Goal: Information Seeking & Learning: Learn about a topic

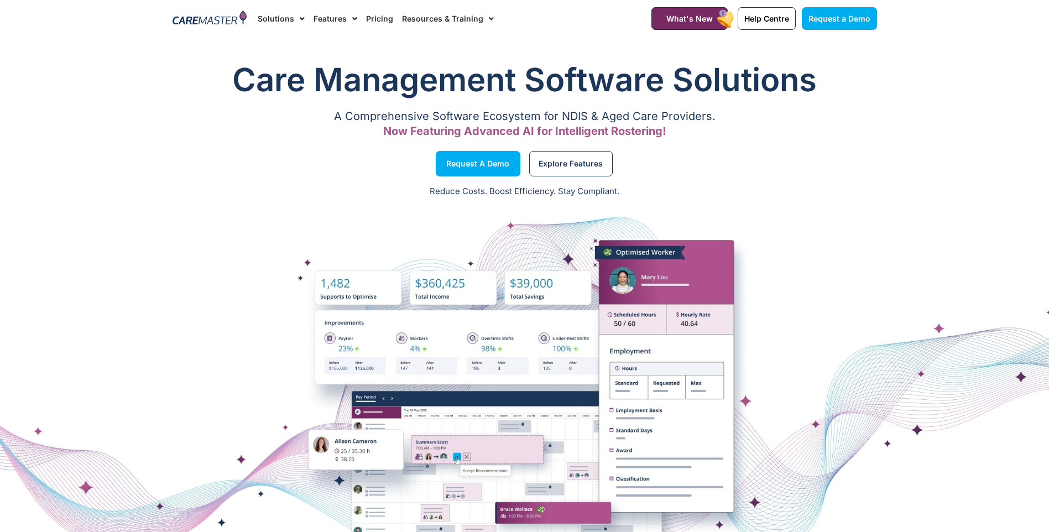
click at [376, 15] on link "Pricing" at bounding box center [379, 18] width 27 height 37
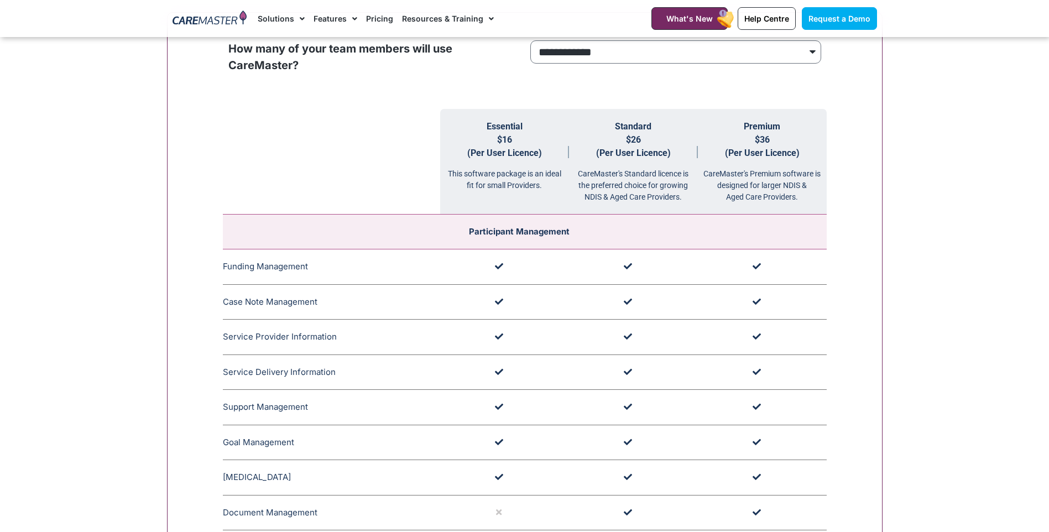
scroll to position [913, 0]
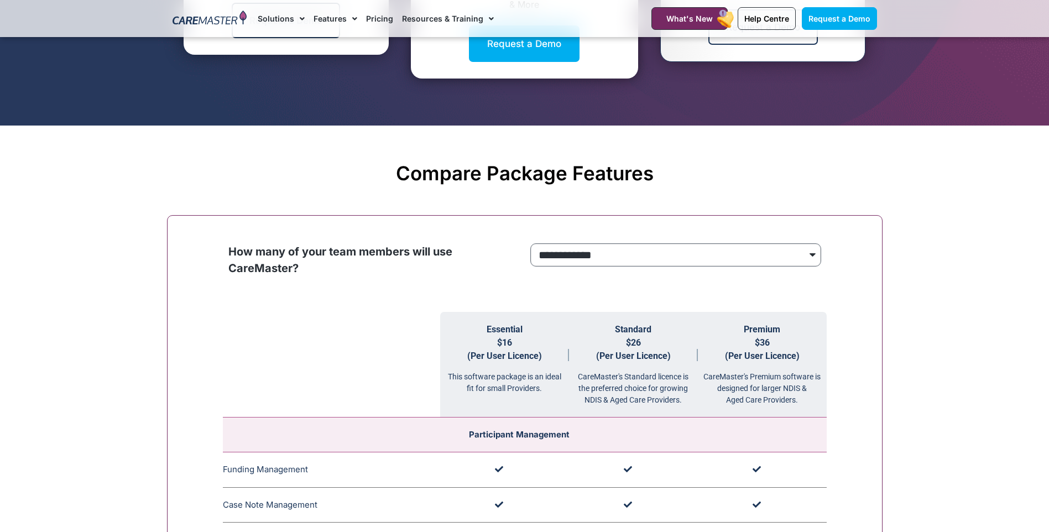
click at [630, 257] on select "**********" at bounding box center [675, 254] width 291 height 23
select select "****"
click at [530, 244] on select "**********" at bounding box center [675, 254] width 291 height 23
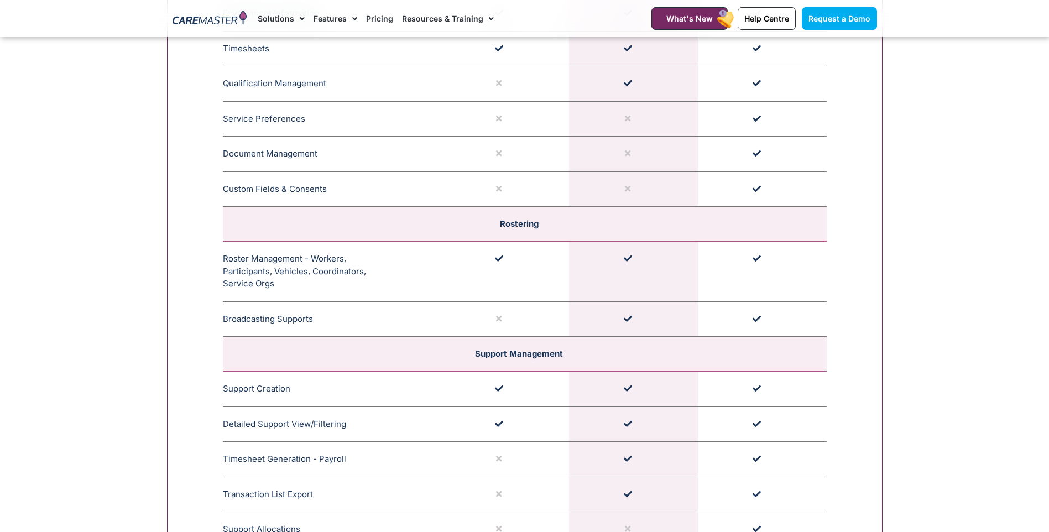
scroll to position [1926, 0]
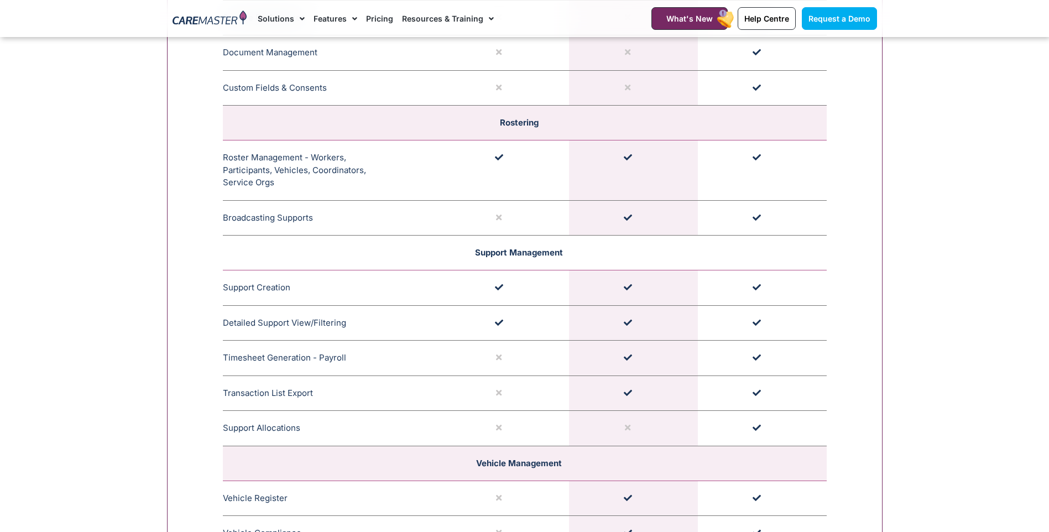
click at [501, 259] on td "Support Management" at bounding box center [525, 253] width 604 height 35
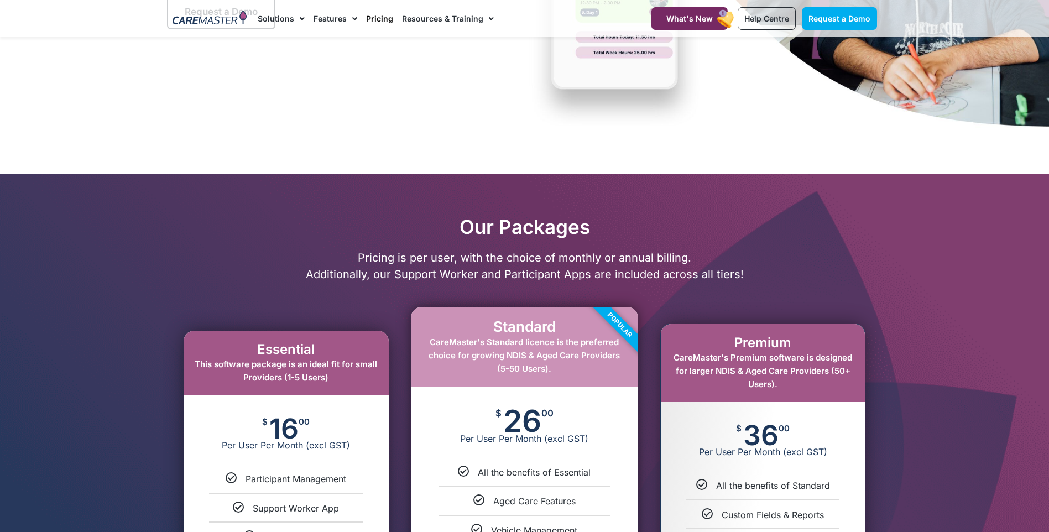
scroll to position [0, 0]
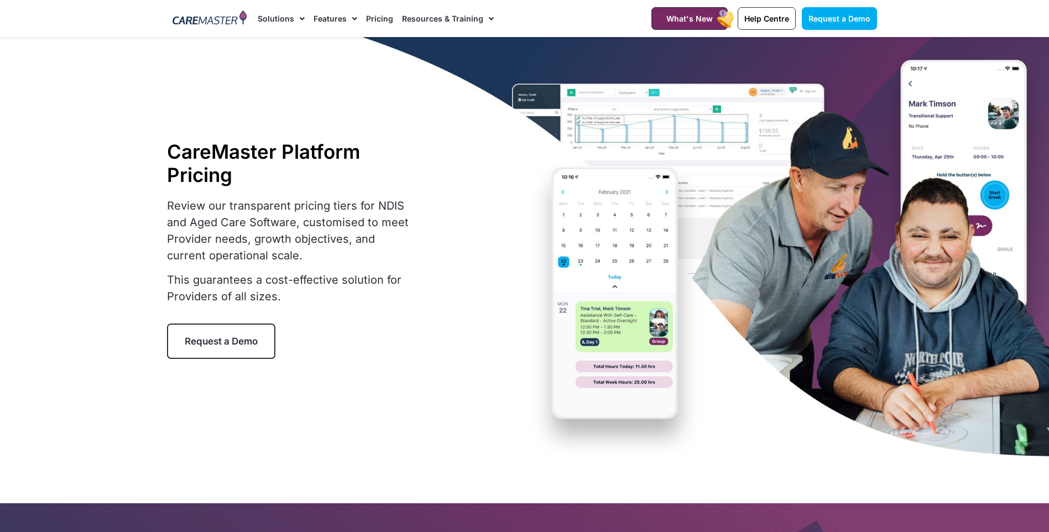
click at [225, 25] on img at bounding box center [210, 19] width 75 height 17
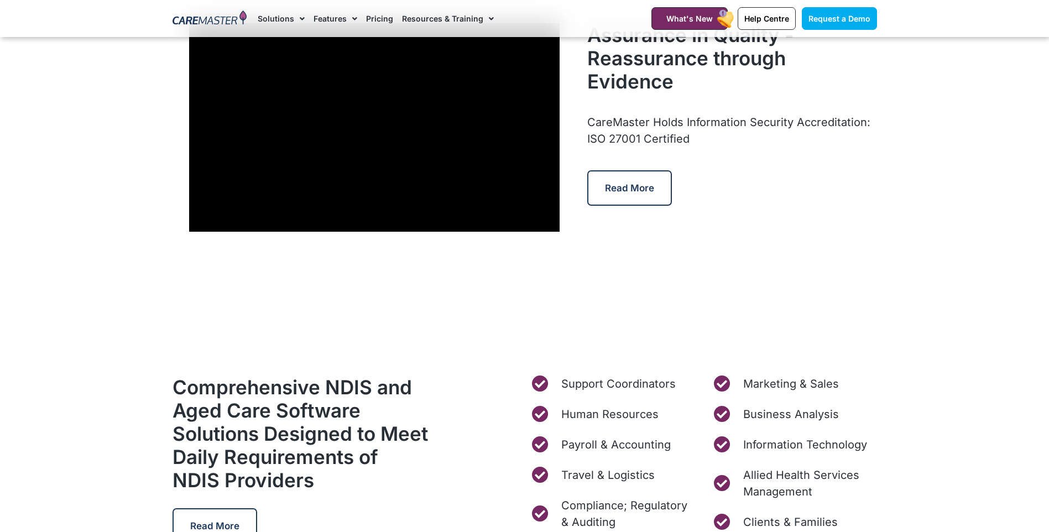
scroll to position [3143, 0]
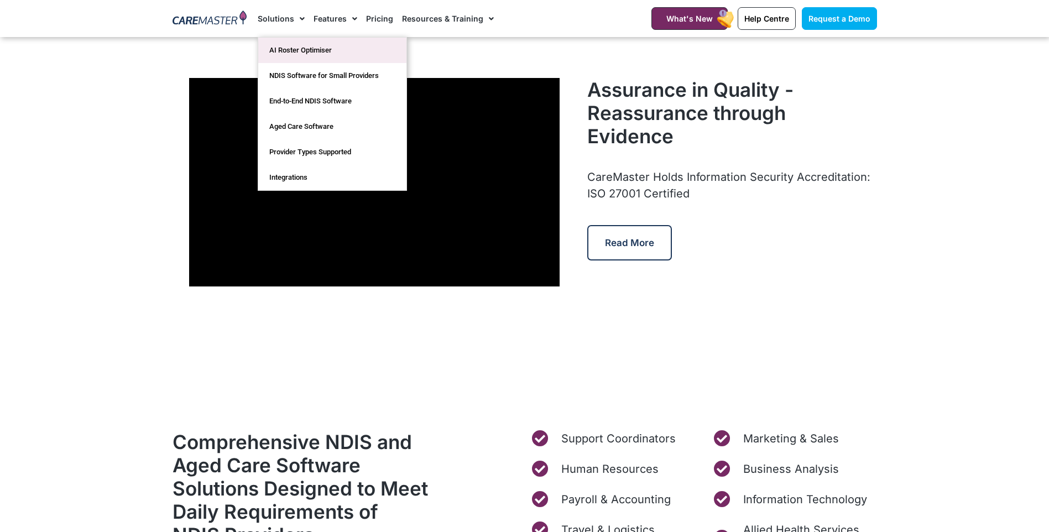
click at [305, 51] on link "AI Roster Optimiser" at bounding box center [332, 50] width 148 height 25
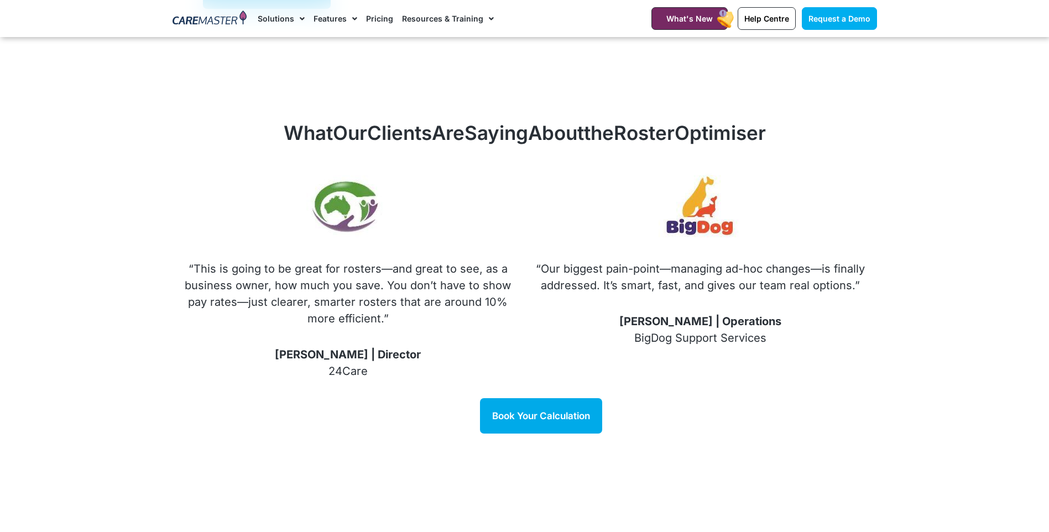
scroll to position [1217, 0]
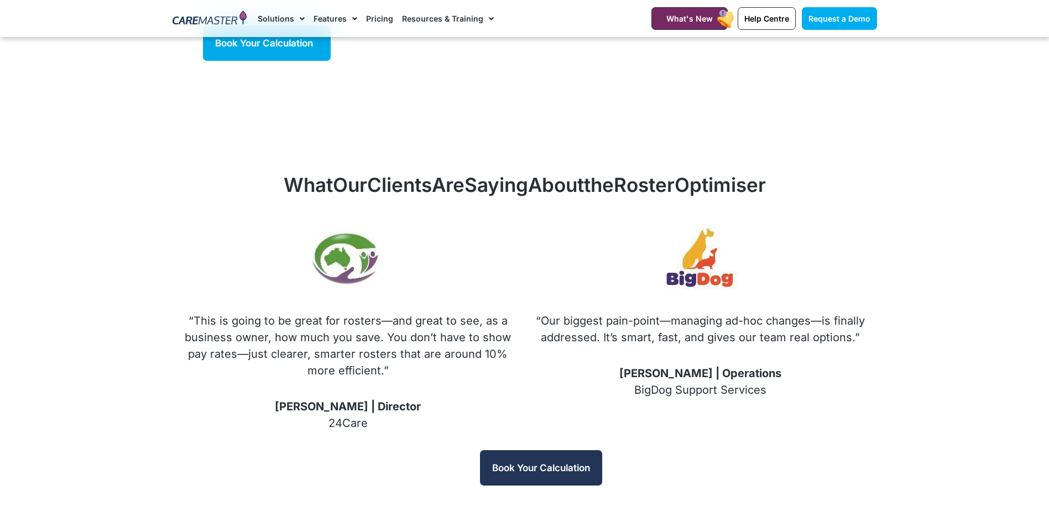
click at [548, 462] on span "Book Your Calculation" at bounding box center [541, 467] width 98 height 11
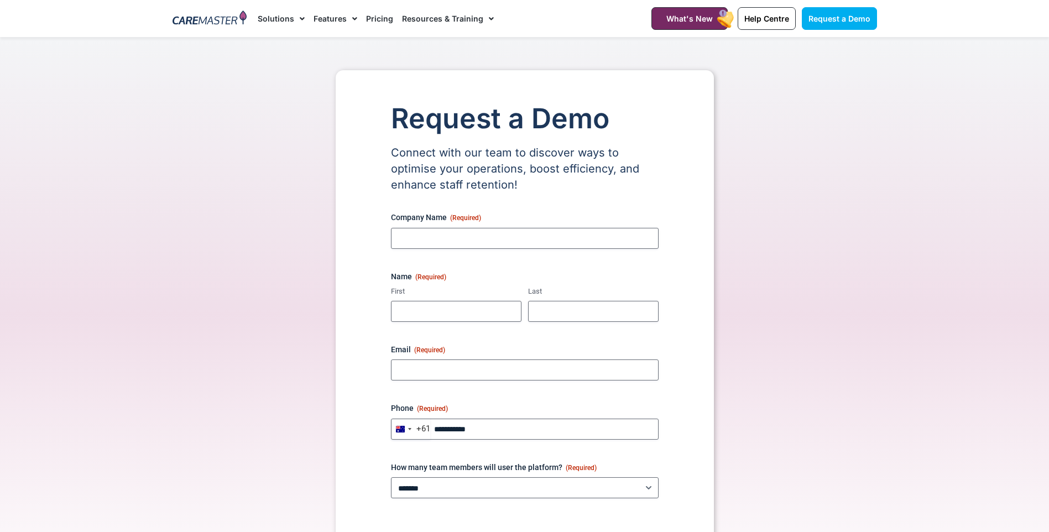
click at [234, 20] on img at bounding box center [210, 19] width 75 height 17
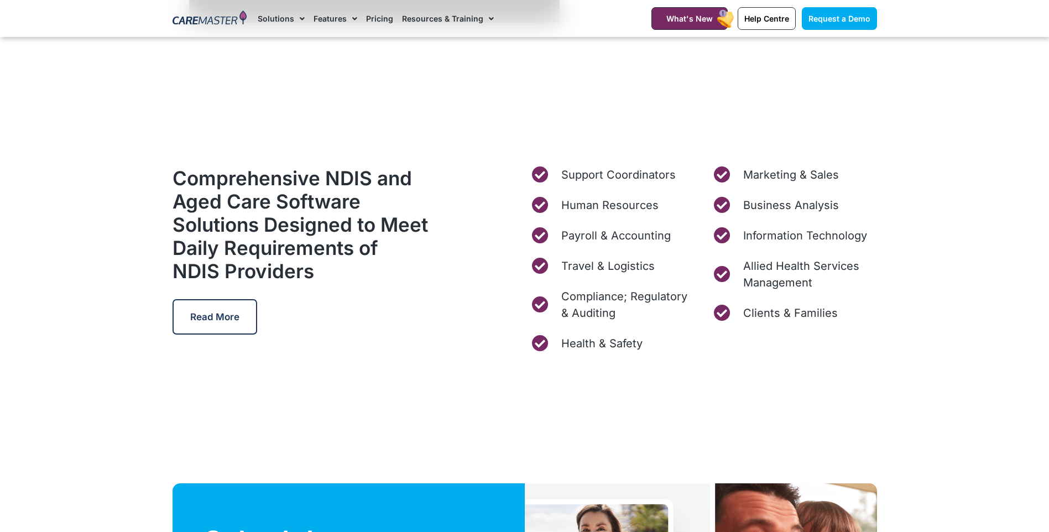
scroll to position [3447, 0]
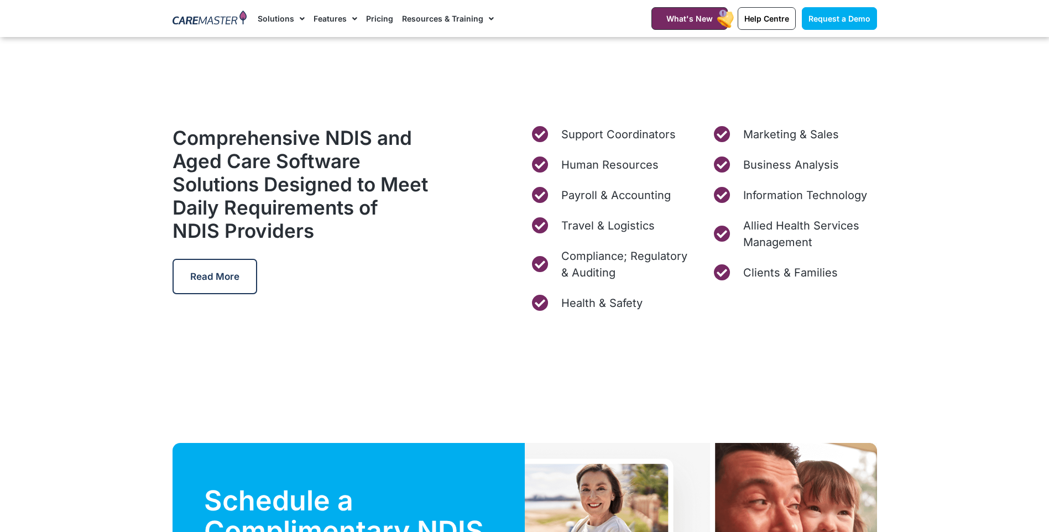
click at [402, 346] on div "Care Management Software Solutions A Comprehensive Software Ecosystem for NDIS …" at bounding box center [524, 167] width 1049 height 7321
click at [344, 397] on div "Care Management Software Solutions A Comprehensive Software Ecosystem for NDIS …" at bounding box center [524, 167] width 1049 height 7321
